Goal: Task Accomplishment & Management: Complete application form

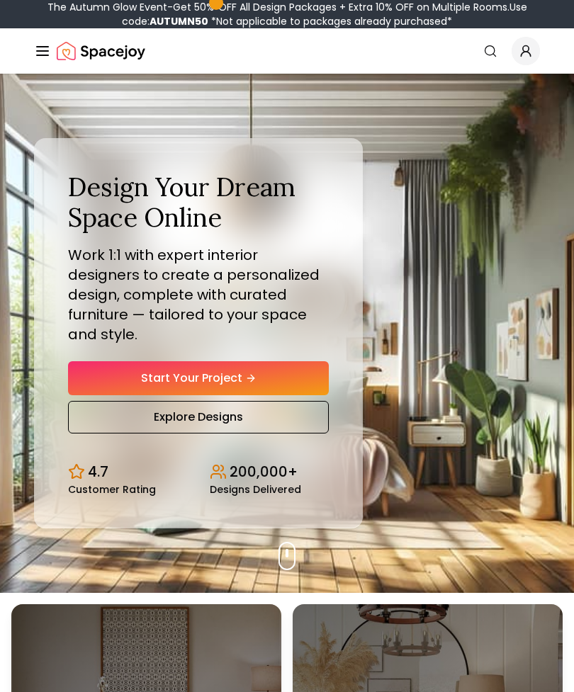
click at [315, 394] on link "Start Your Project" at bounding box center [198, 378] width 261 height 34
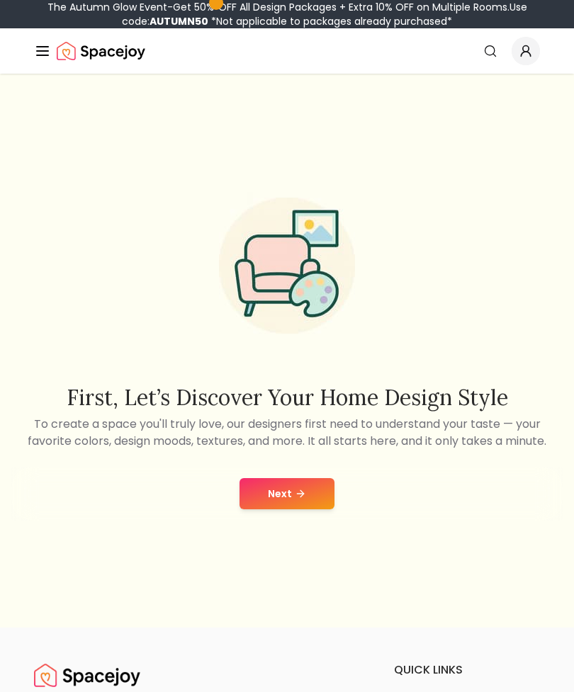
click at [309, 509] on button "Next" at bounding box center [286, 493] width 95 height 31
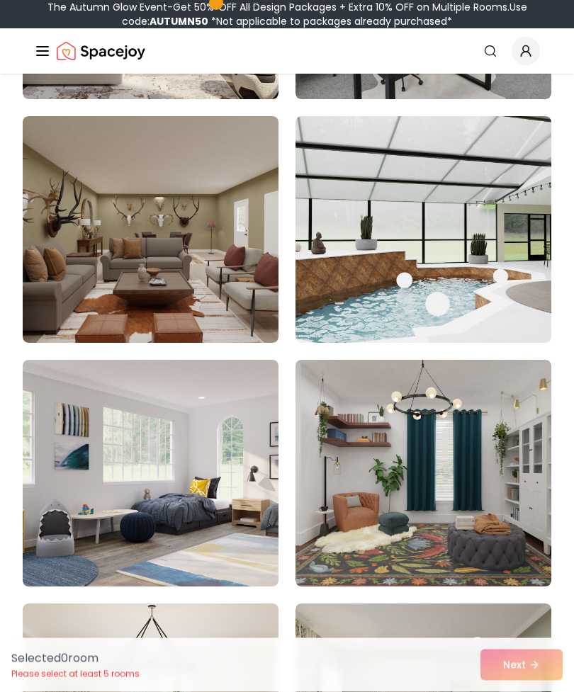
scroll to position [5260, 0]
click at [50, 462] on img at bounding box center [151, 473] width 256 height 227
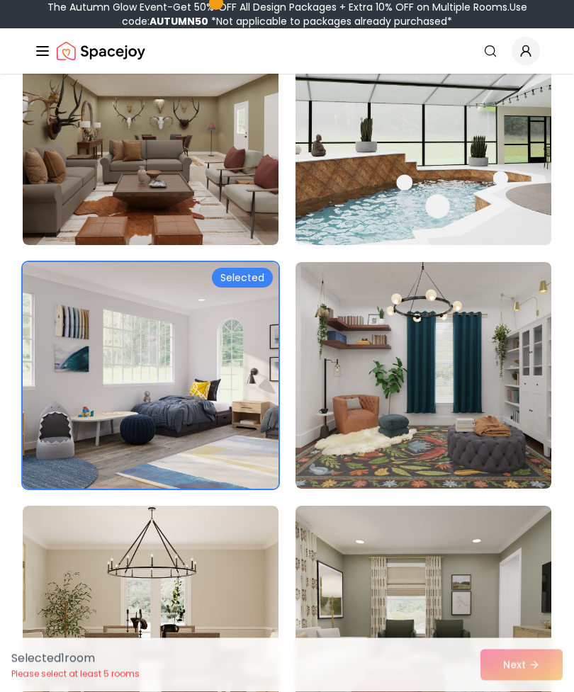
scroll to position [5357, 0]
click at [52, 438] on img at bounding box center [151, 375] width 256 height 227
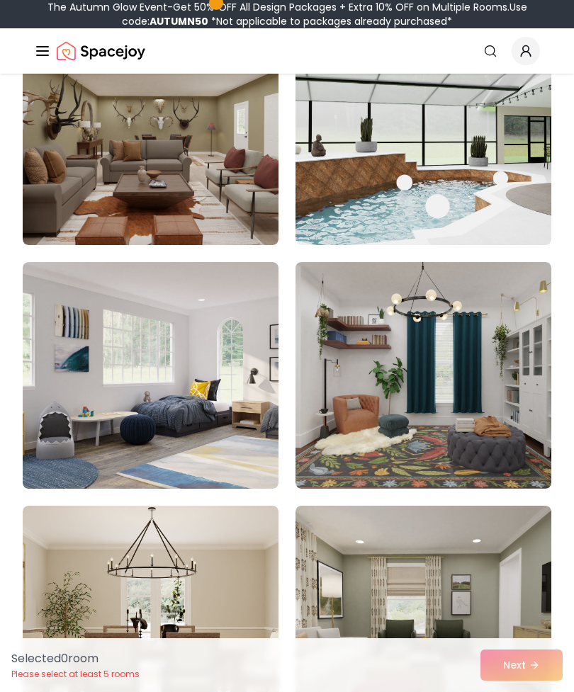
click at [55, 432] on img at bounding box center [151, 375] width 256 height 227
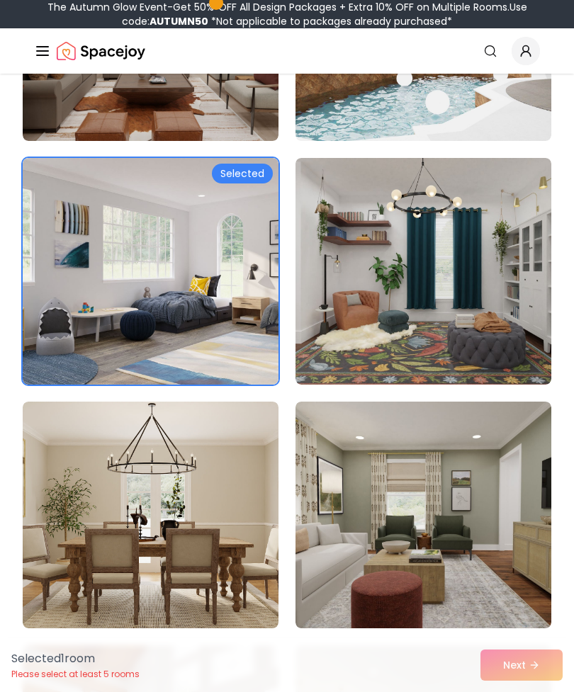
click at [467, 568] on img at bounding box center [423, 514] width 256 height 227
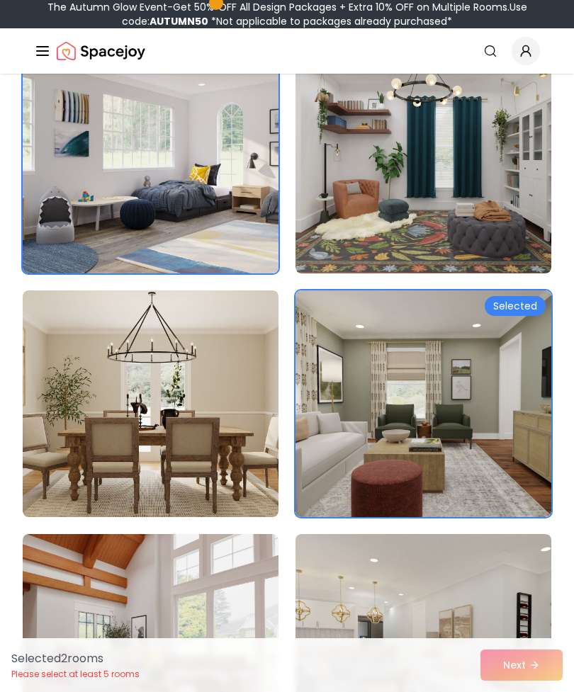
click at [49, 428] on img at bounding box center [151, 403] width 256 height 227
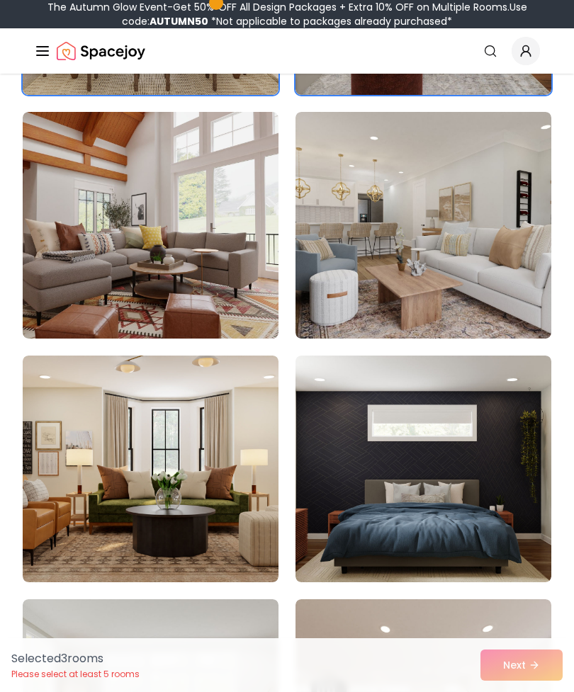
click at [466, 557] on img at bounding box center [423, 468] width 256 height 227
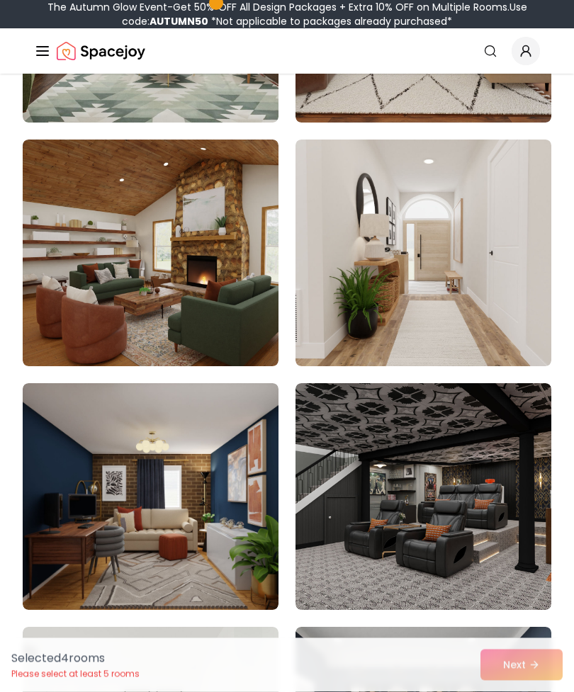
scroll to position [6698, 0]
click at [515, 329] on img at bounding box center [423, 252] width 256 height 227
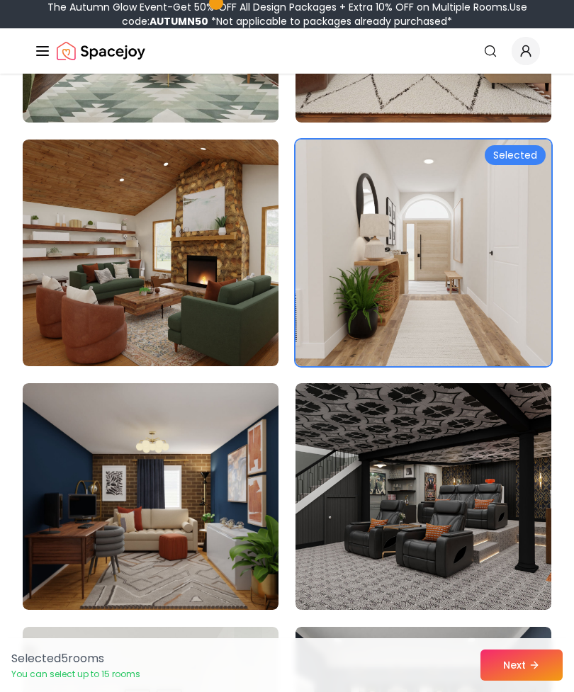
click at [525, 680] on button "Next" at bounding box center [521, 664] width 82 height 31
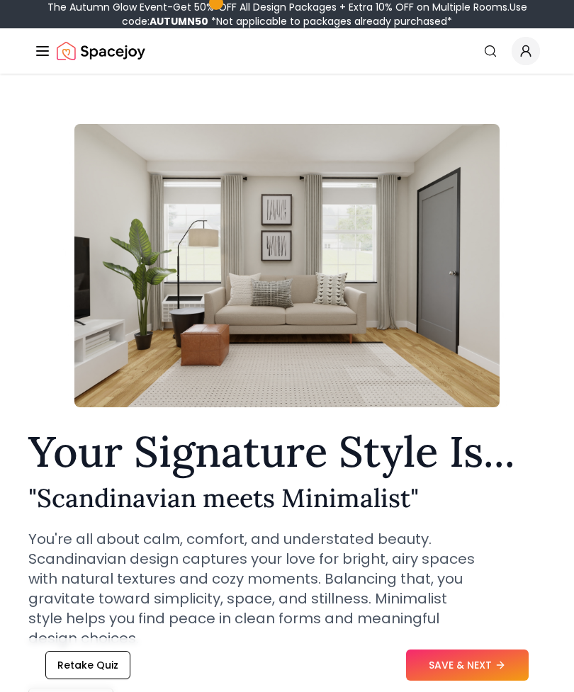
scroll to position [11, 0]
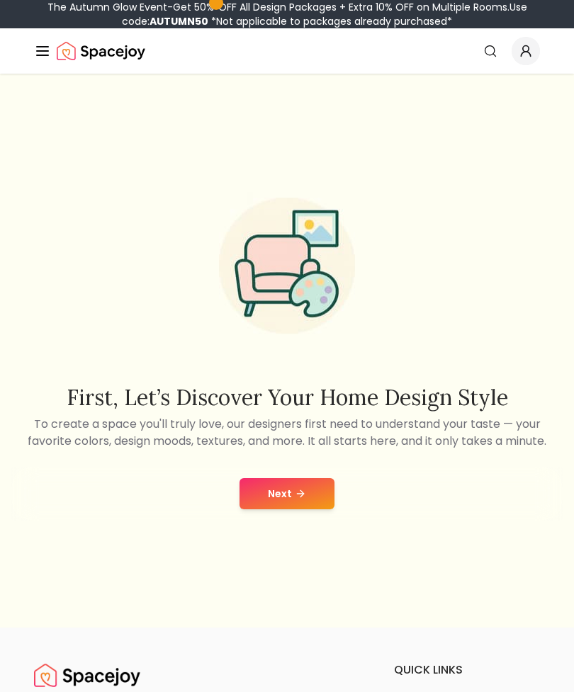
click at [315, 509] on button "Next" at bounding box center [286, 493] width 95 height 31
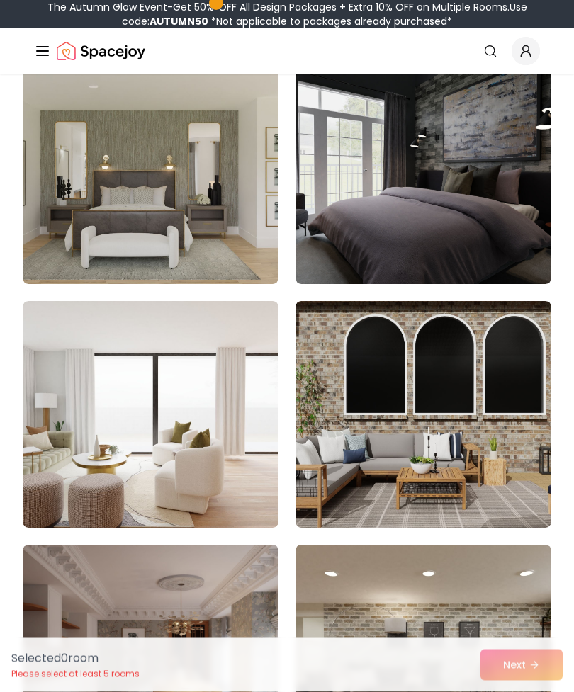
scroll to position [2393, 0]
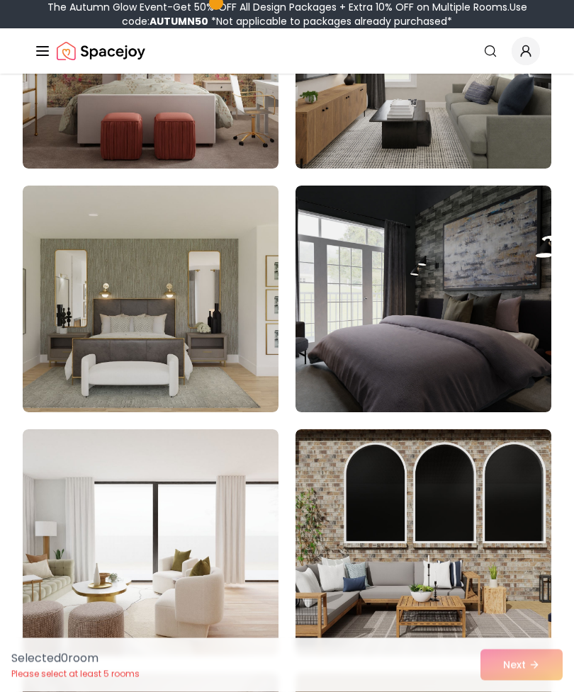
click at [70, 268] on img at bounding box center [151, 299] width 256 height 227
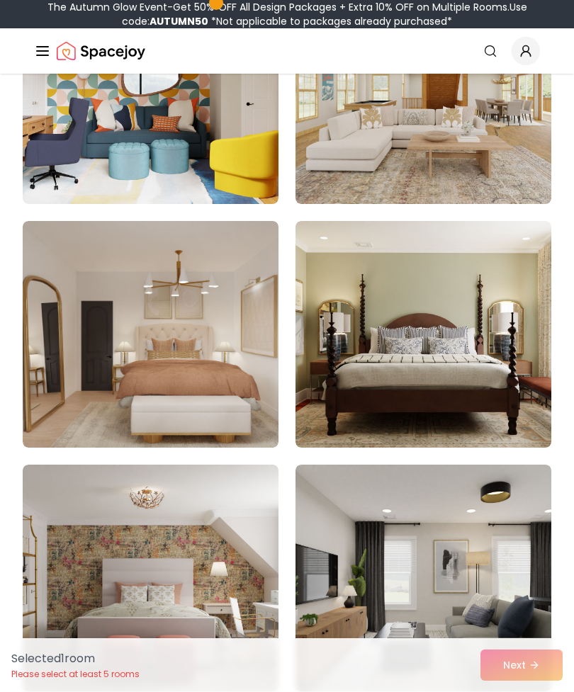
click at [59, 299] on img at bounding box center [151, 334] width 256 height 227
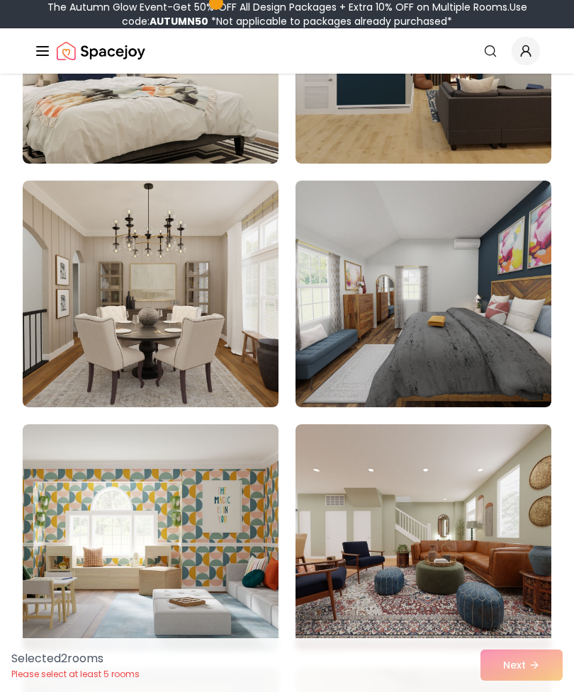
scroll to position [3748, 0]
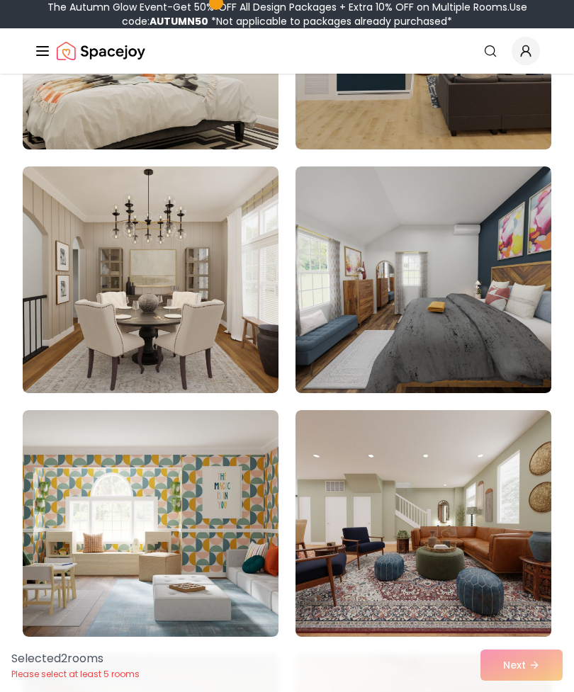
click at [59, 278] on img at bounding box center [151, 279] width 256 height 227
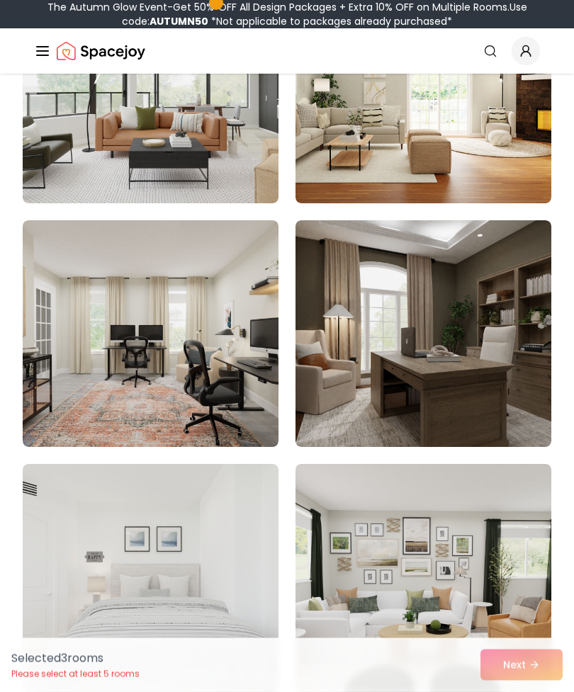
scroll to position [4913, 0]
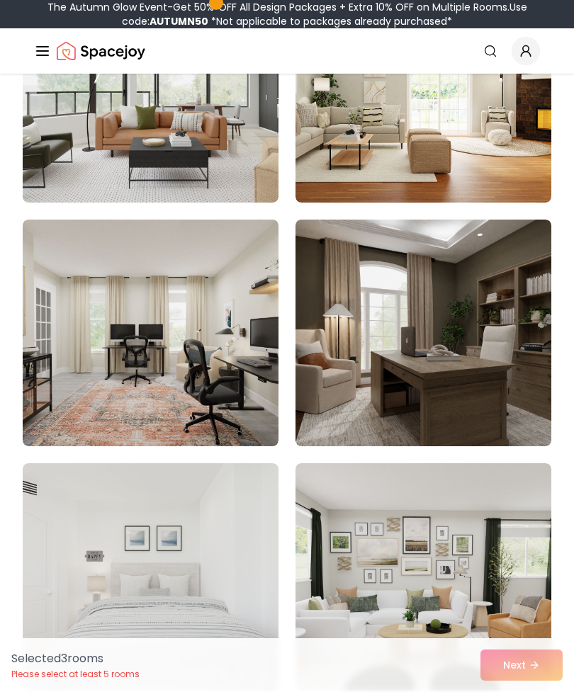
click at [494, 377] on img at bounding box center [423, 333] width 256 height 227
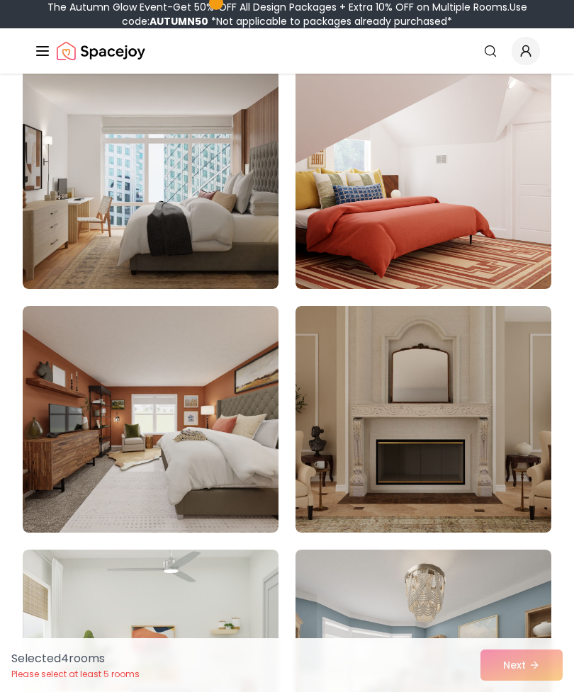
scroll to position [7262, 0]
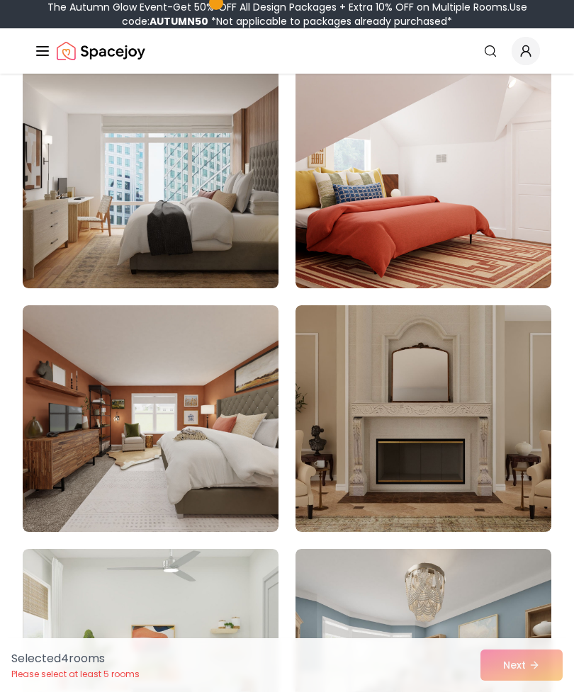
click at [462, 473] on img at bounding box center [423, 418] width 256 height 227
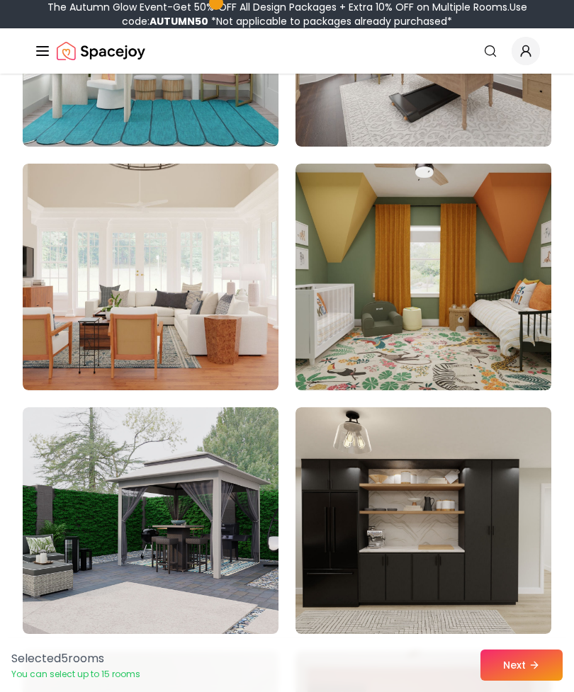
scroll to position [7893, 0]
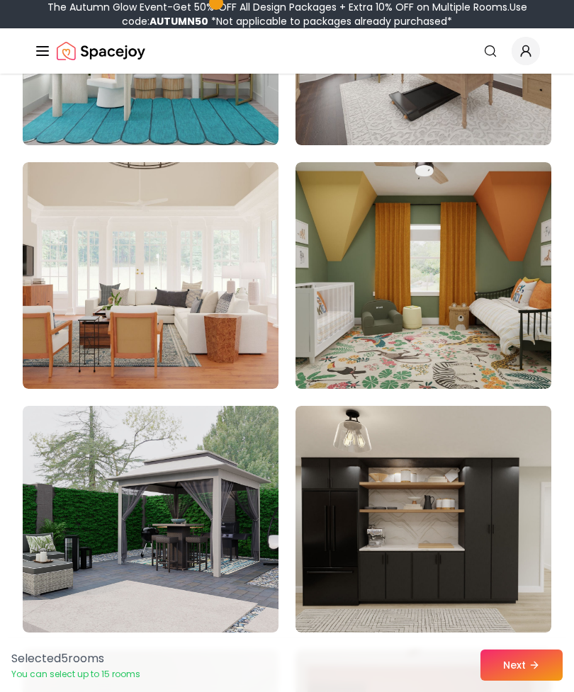
click at [539, 680] on button "Next" at bounding box center [521, 664] width 82 height 31
